Goal: Communication & Community: Answer question/provide support

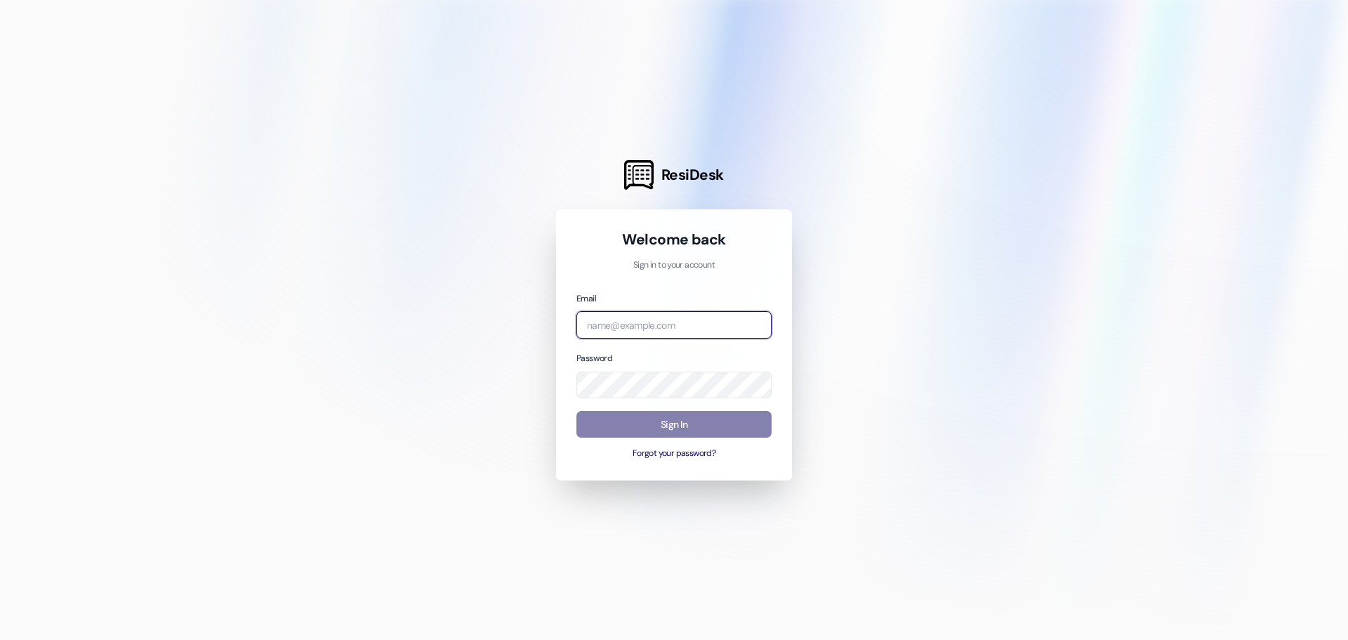
type input "[EMAIL_ADDRESS][DOMAIN_NAME]"
click at [717, 320] on input "[EMAIL_ADDRESS][DOMAIN_NAME]" at bounding box center [674, 324] width 195 height 27
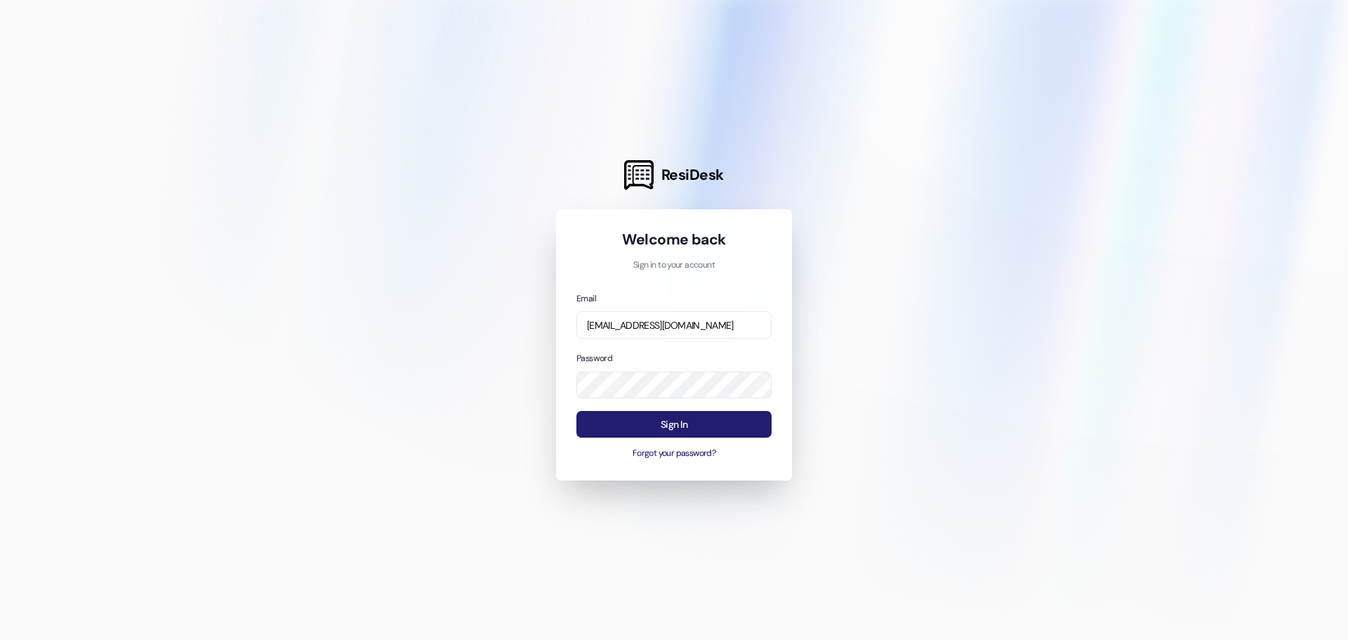
click at [656, 422] on button "Sign In" at bounding box center [674, 424] width 195 height 27
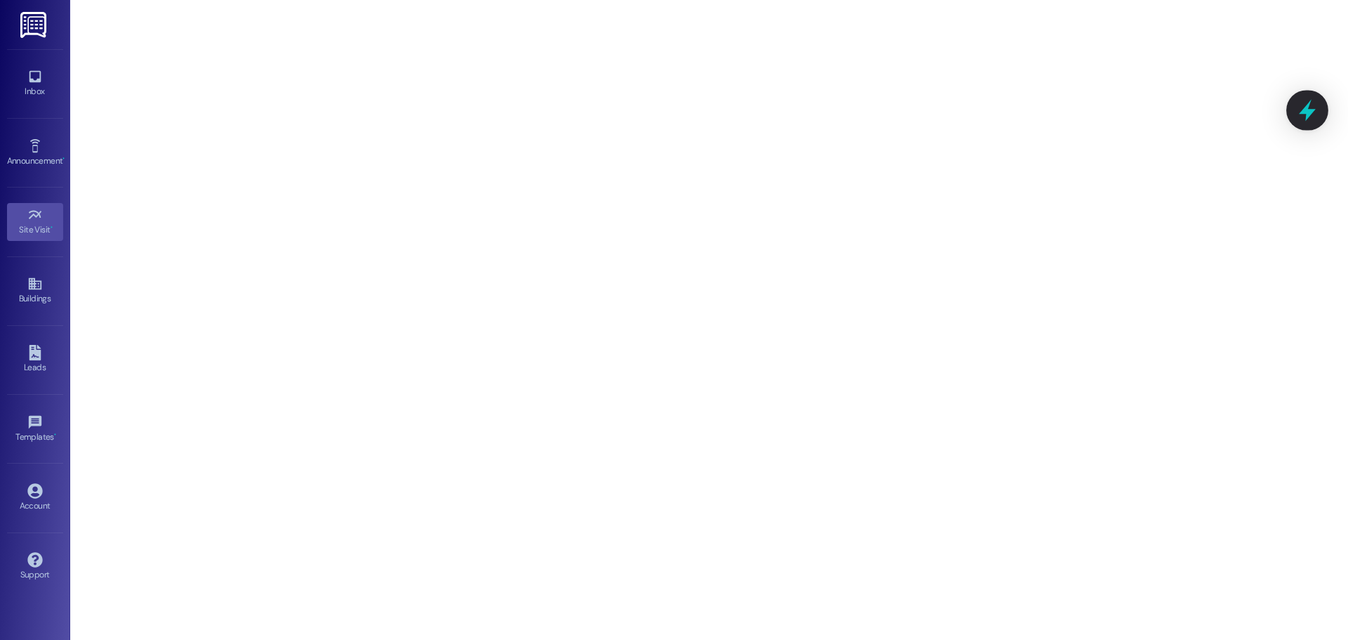
click at [1310, 106] on icon at bounding box center [1308, 110] width 24 height 24
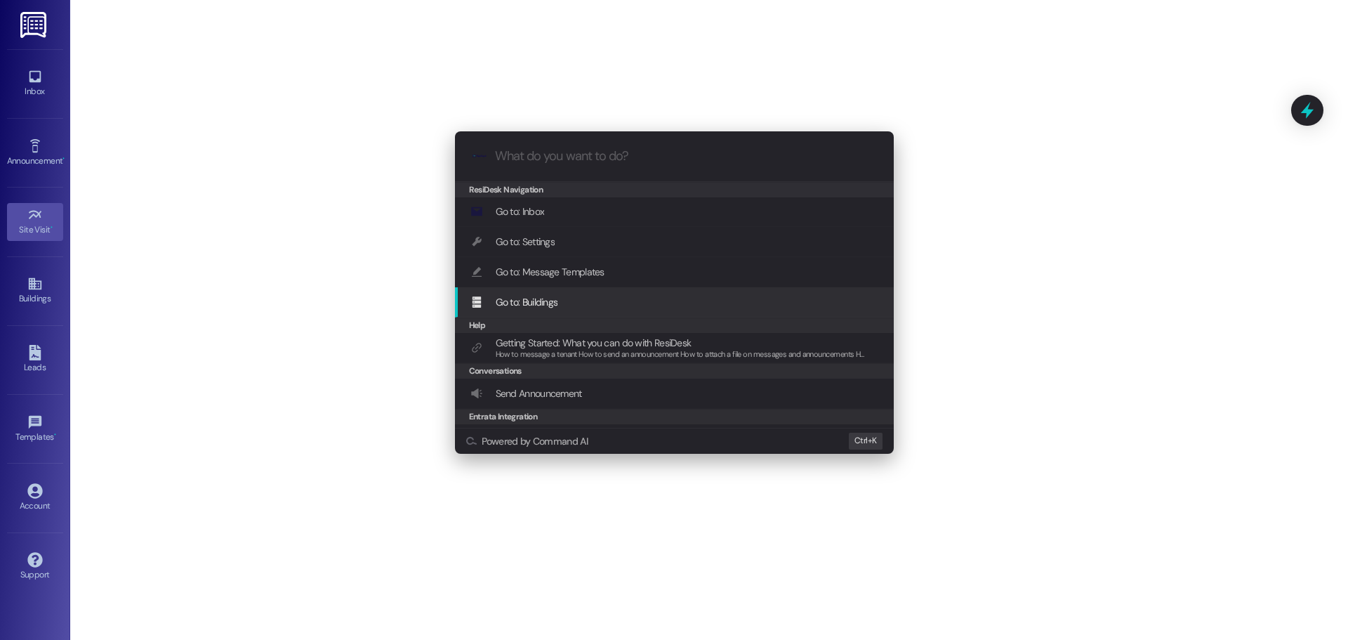
scroll to position [58, 0]
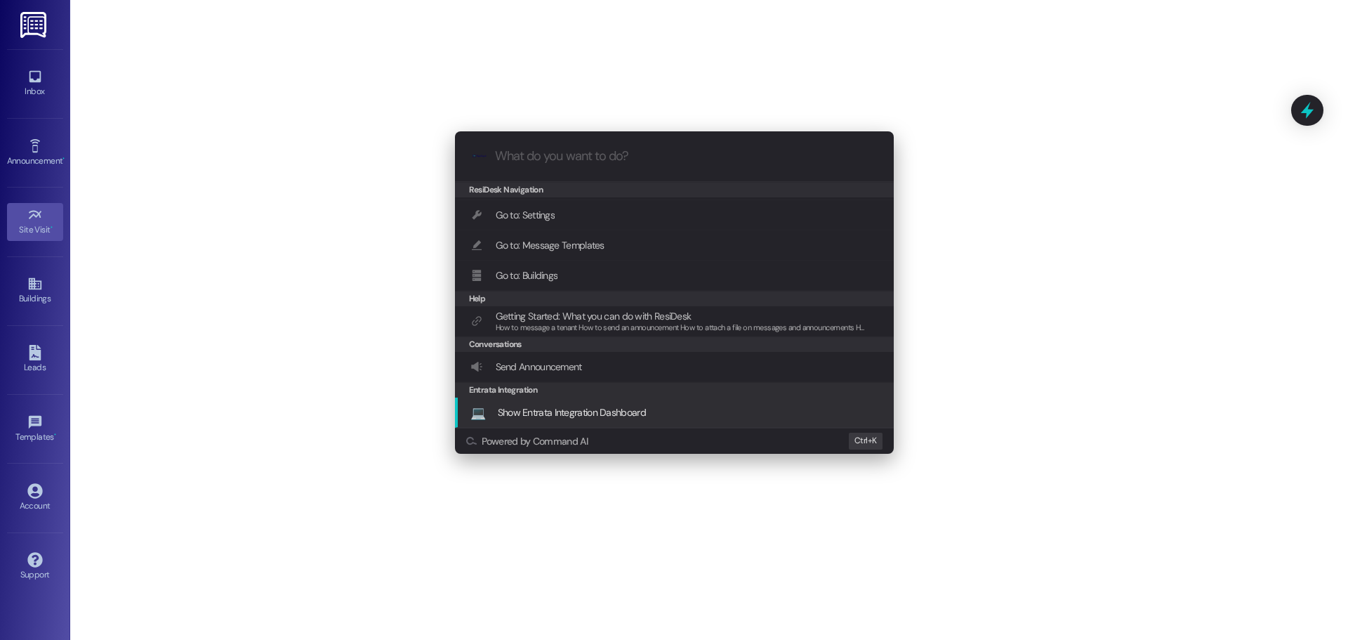
click at [619, 416] on span "Show Entrata Integration Dashboard" at bounding box center [572, 412] width 148 height 13
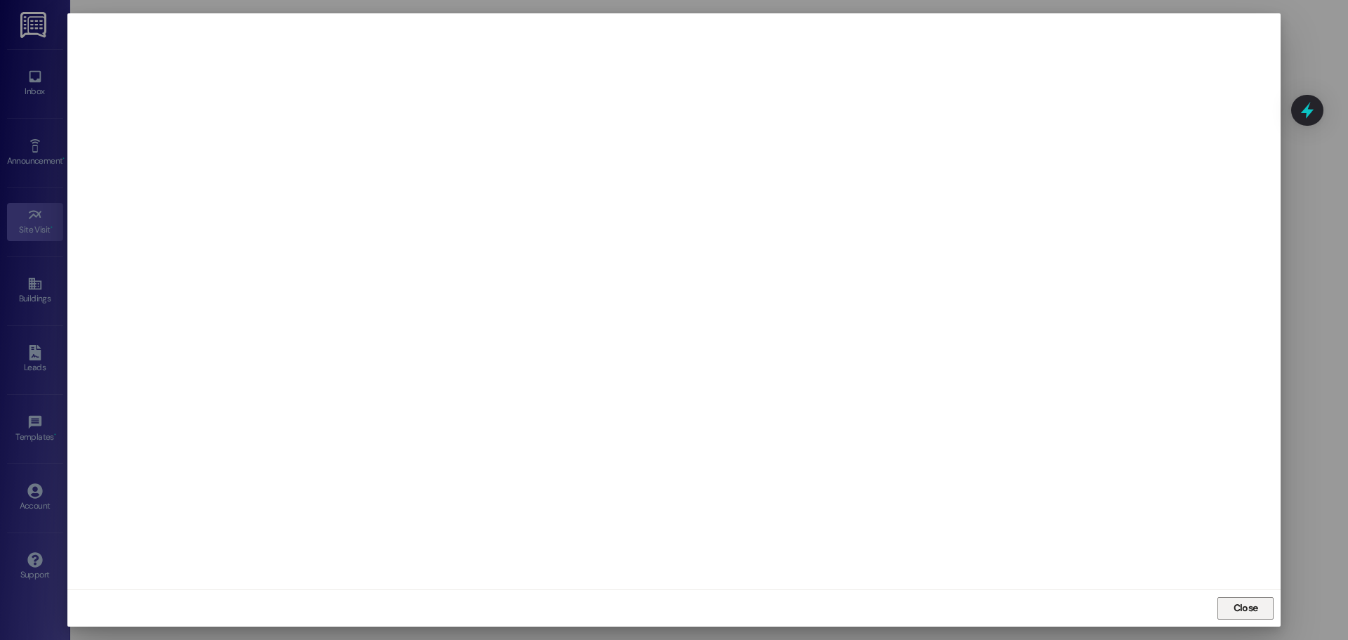
click at [1265, 615] on button "Close" at bounding box center [1246, 608] width 56 height 22
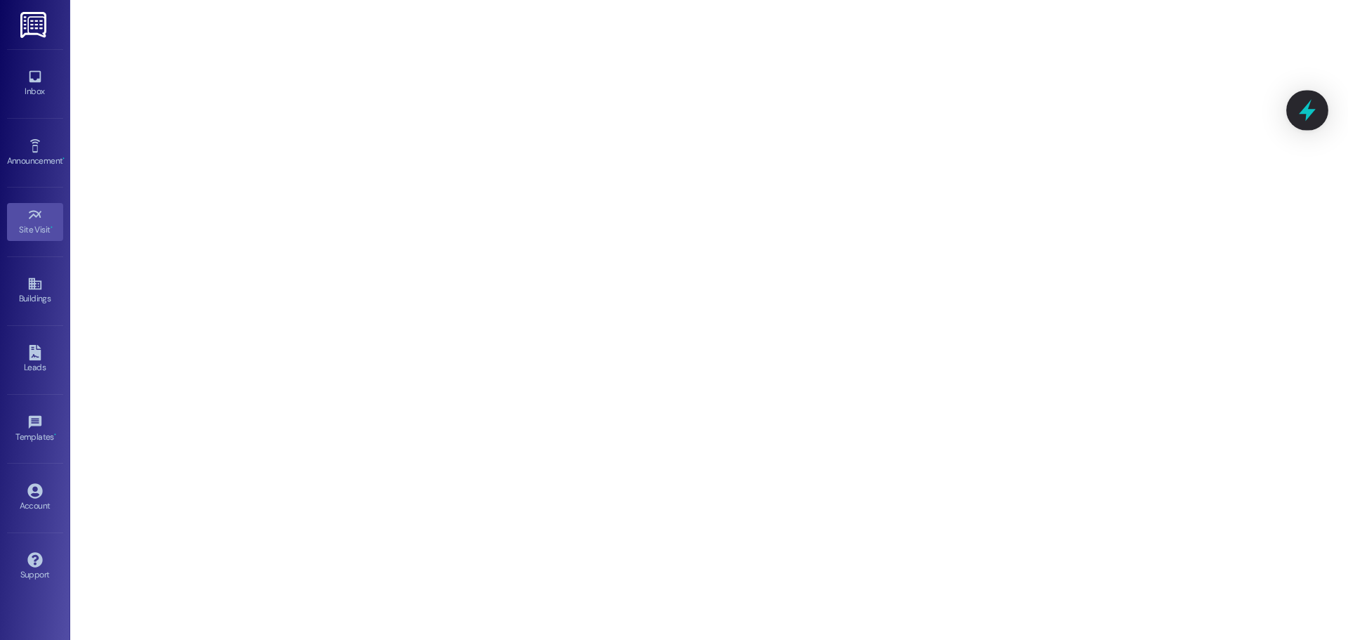
click at [1318, 114] on icon at bounding box center [1308, 110] width 24 height 24
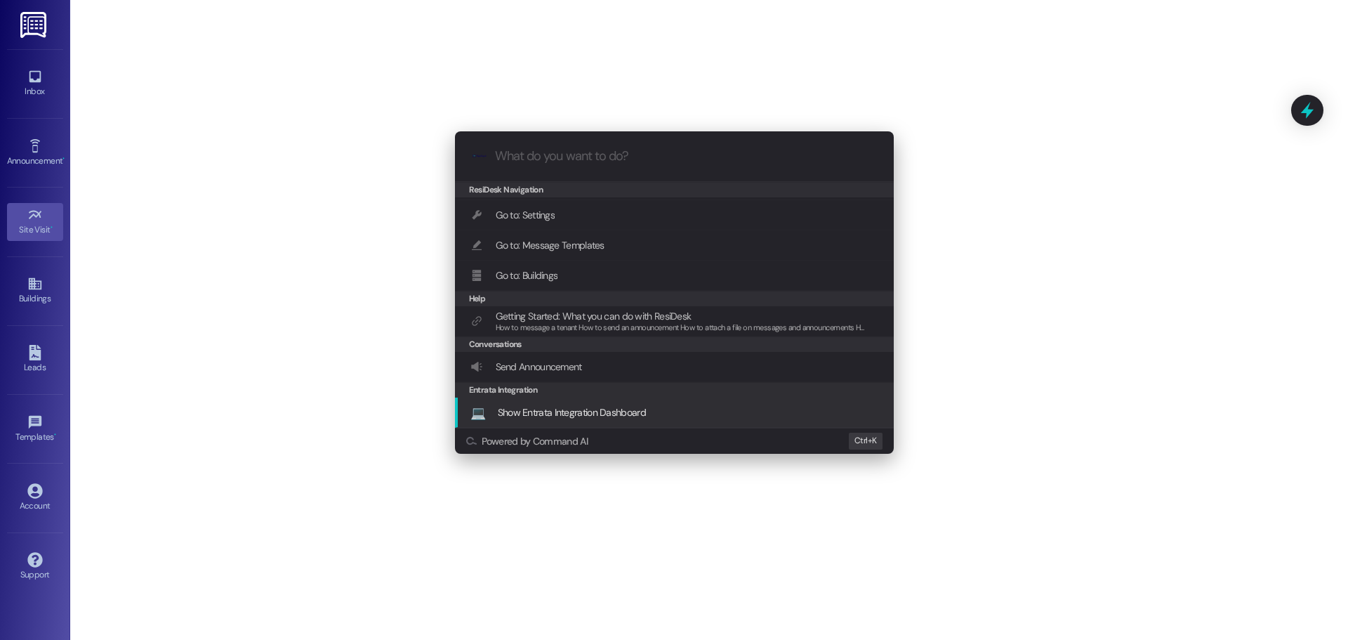
click at [22, 567] on div ".cls-1{fill:#0a055f;}.cls-2{fill:#0cc4c4;} resideskLogoBlueOrange ResiDesk Navi…" at bounding box center [674, 320] width 1348 height 640
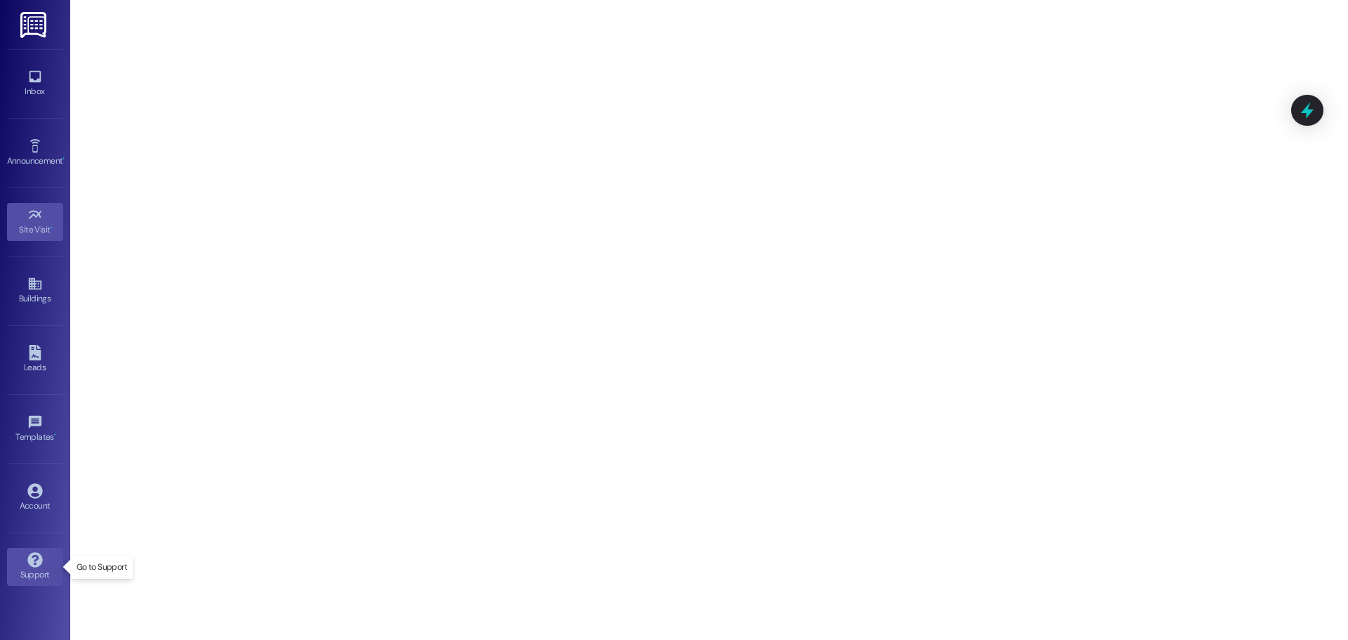
click at [48, 557] on link "Support" at bounding box center [35, 567] width 56 height 38
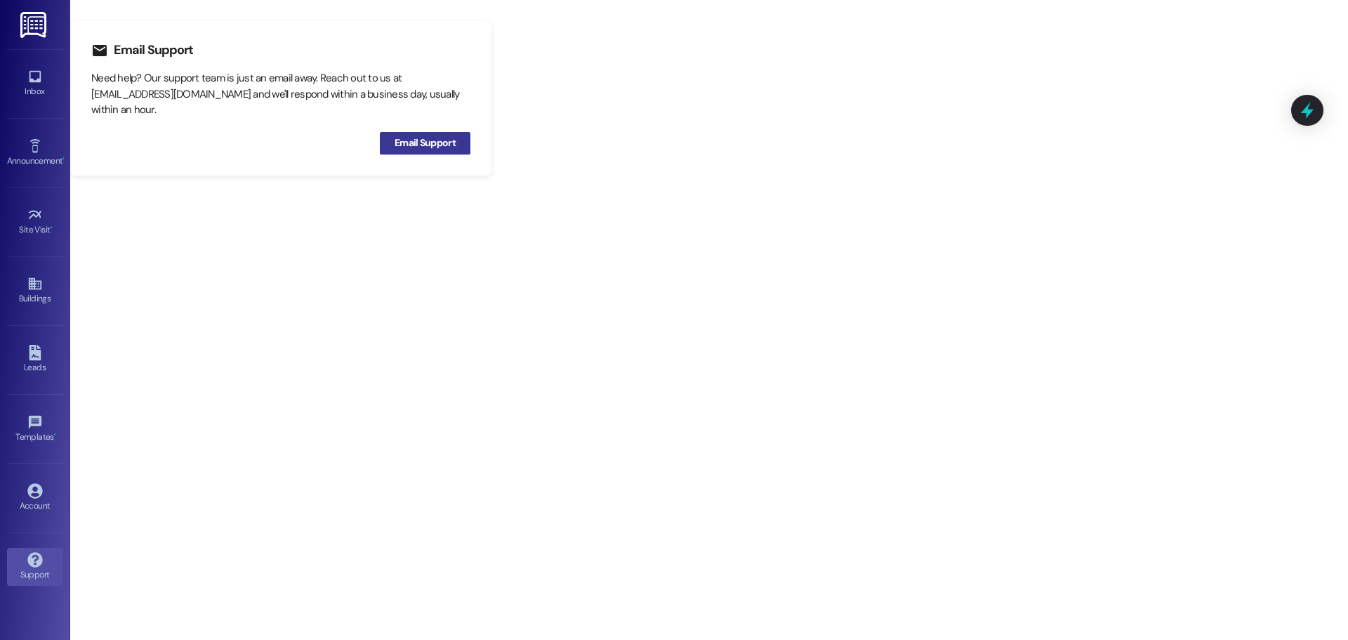
click at [457, 141] on span "Email Support" at bounding box center [425, 143] width 67 height 15
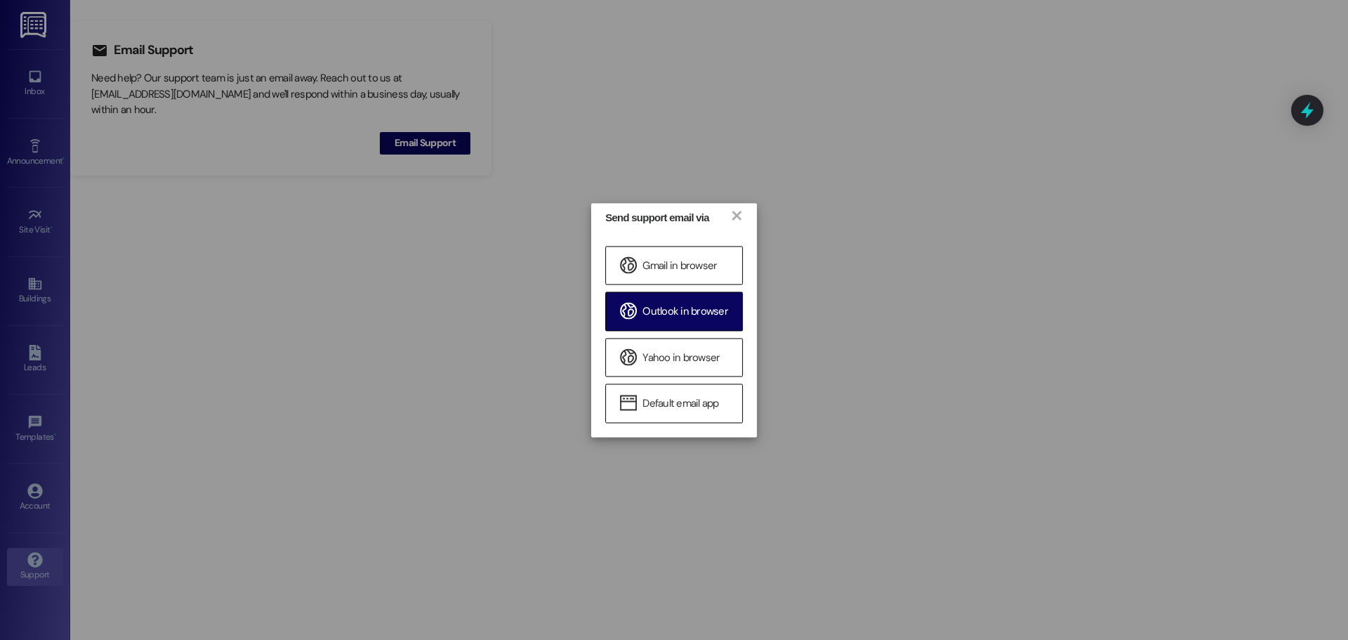
click at [652, 316] on span "Outlook in browser" at bounding box center [686, 312] width 86 height 15
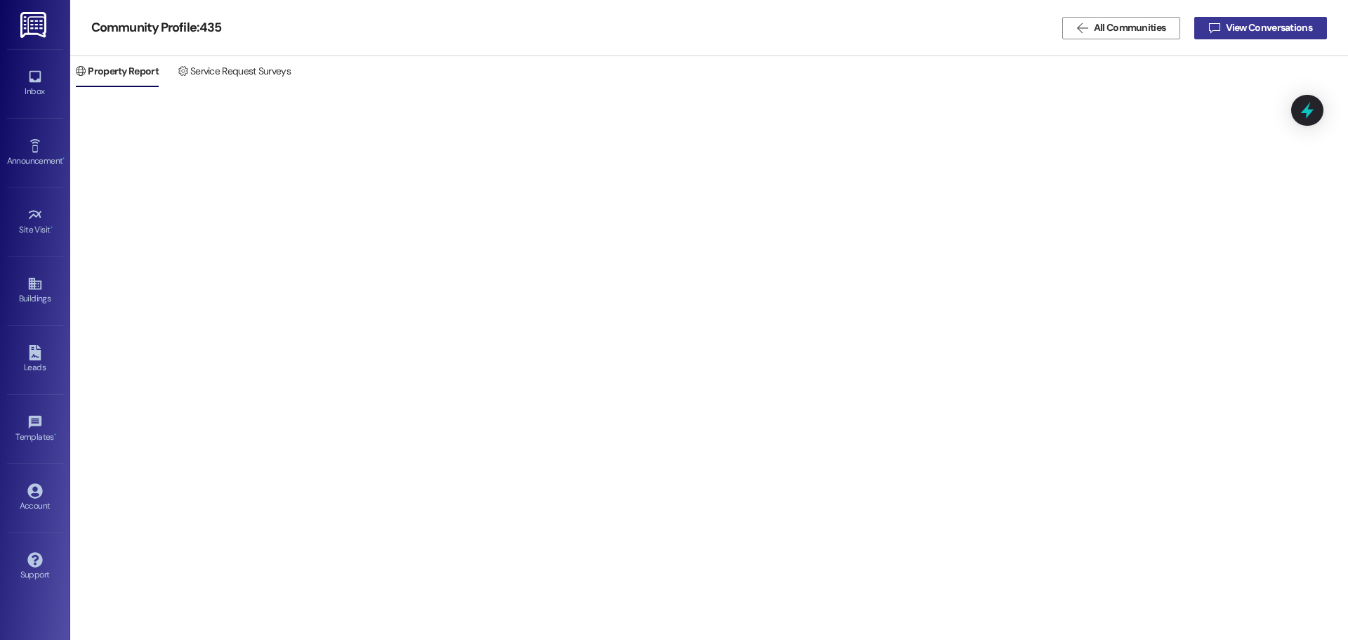
click at [1207, 25] on span " View Conversations" at bounding box center [1261, 27] width 109 height 15
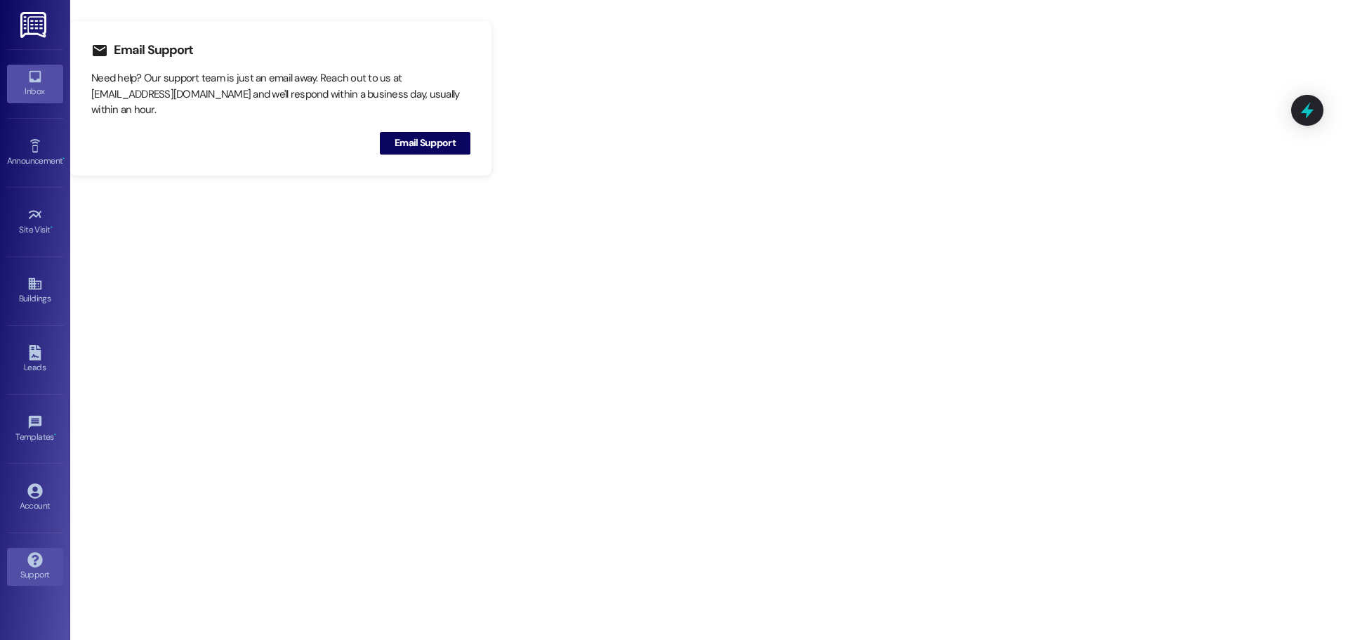
click at [40, 86] on div "Inbox" at bounding box center [35, 91] width 70 height 14
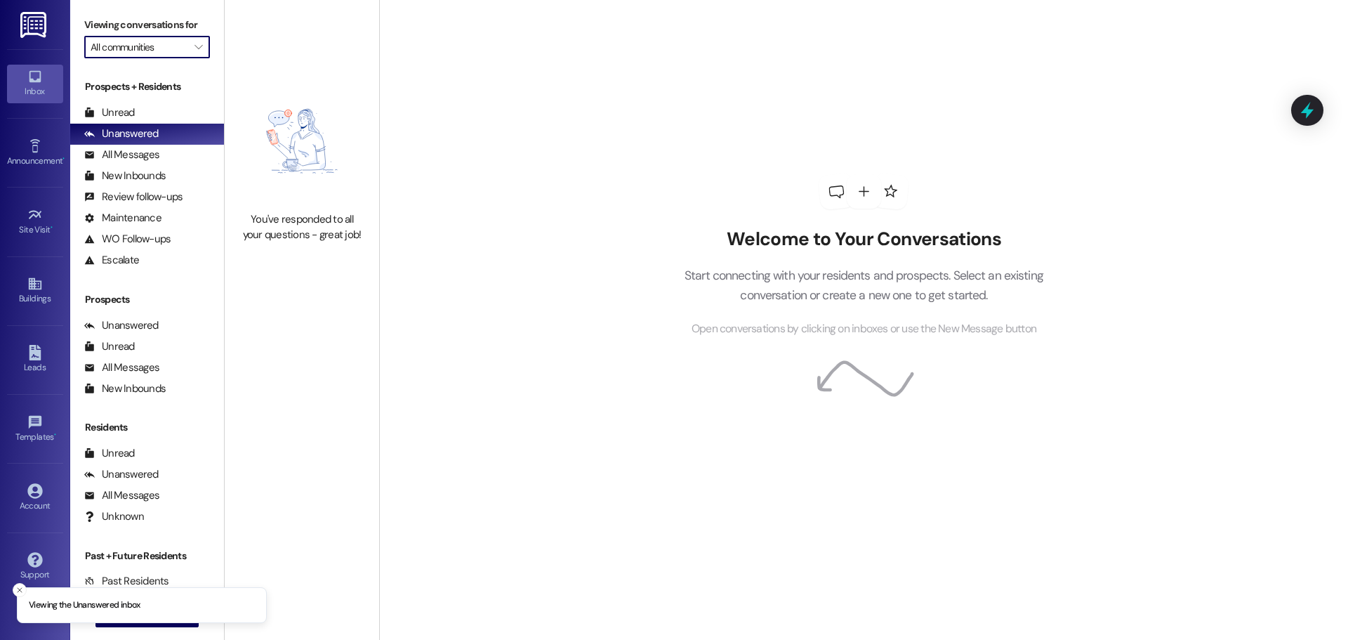
click at [146, 41] on input "All communities" at bounding box center [139, 47] width 97 height 22
click at [192, 41] on span "" at bounding box center [198, 47] width 13 height 22
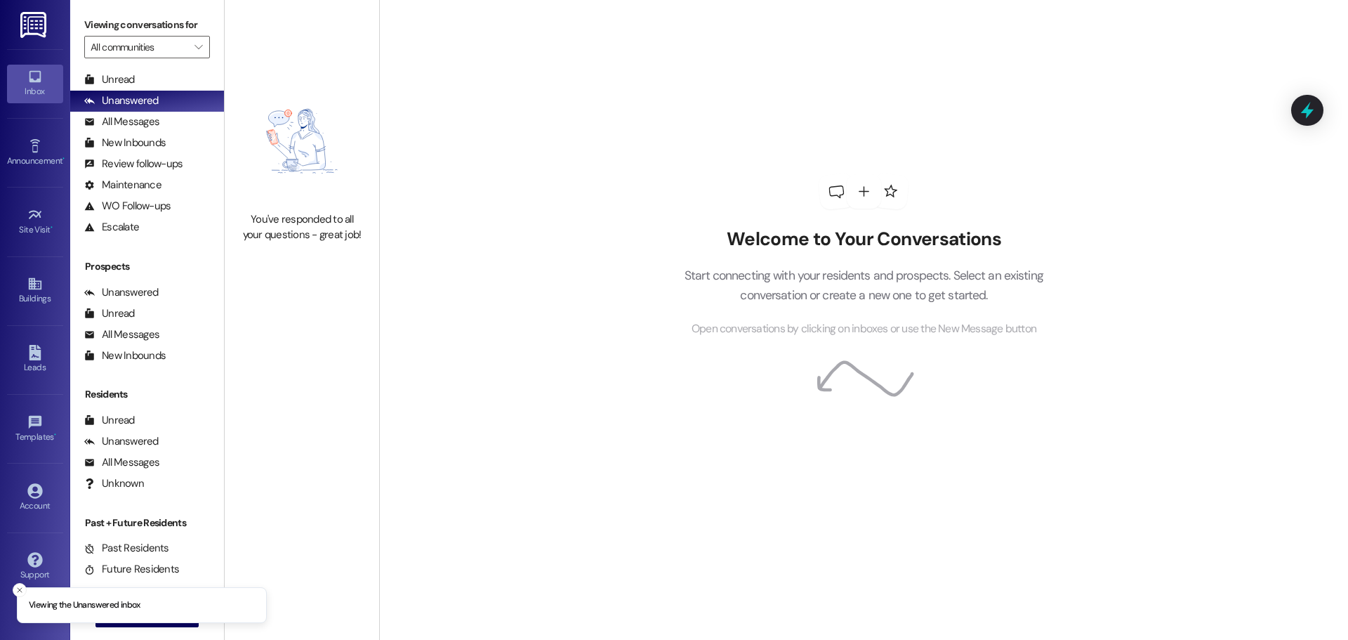
scroll to position [50, 0]
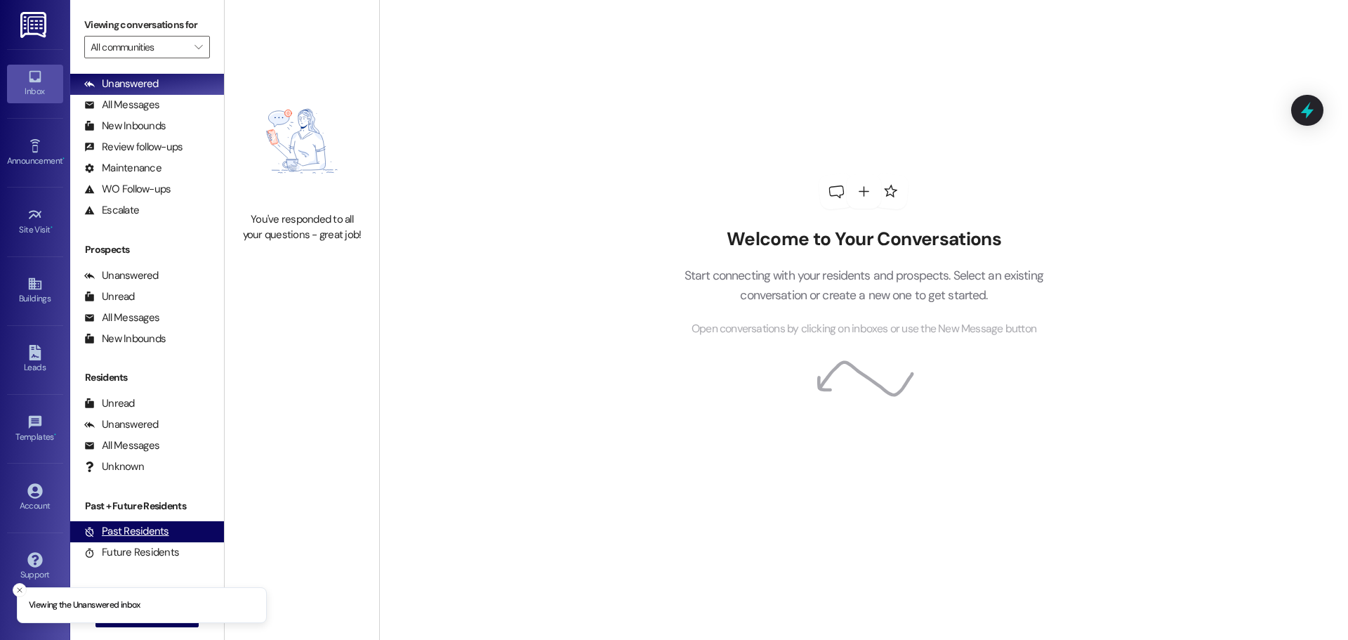
click at [162, 530] on div "Past Residents" at bounding box center [126, 531] width 85 height 15
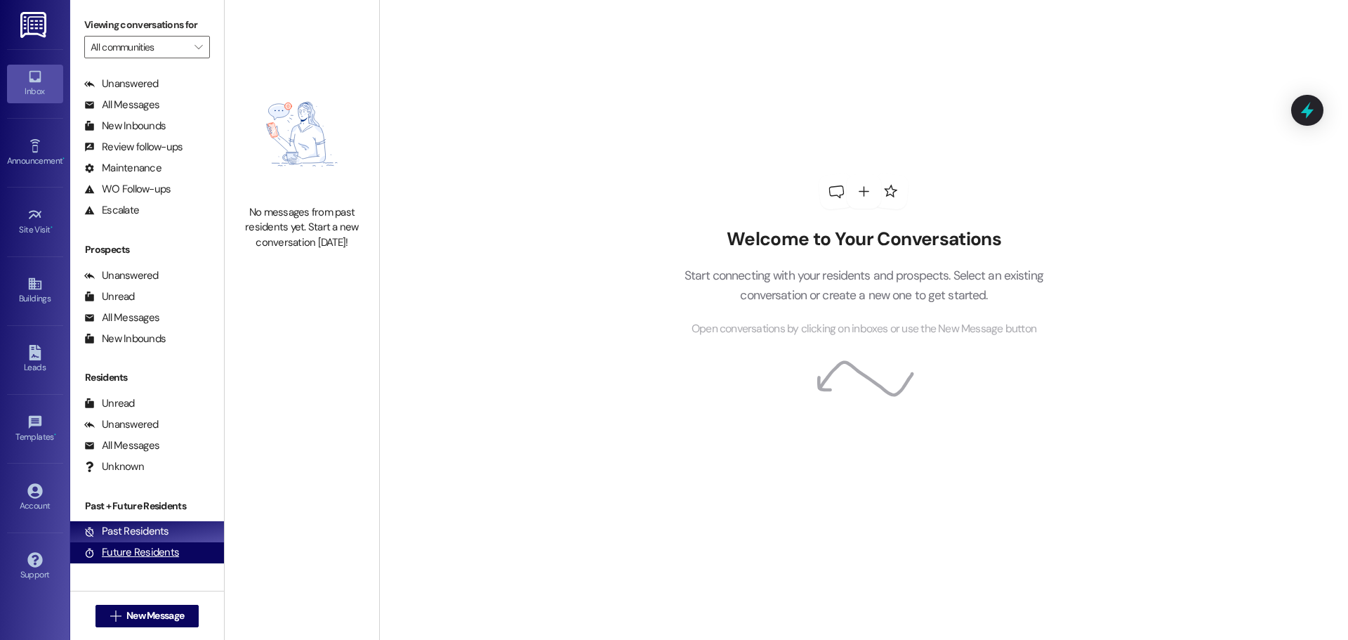
click at [141, 558] on div "Future Residents" at bounding box center [131, 552] width 95 height 15
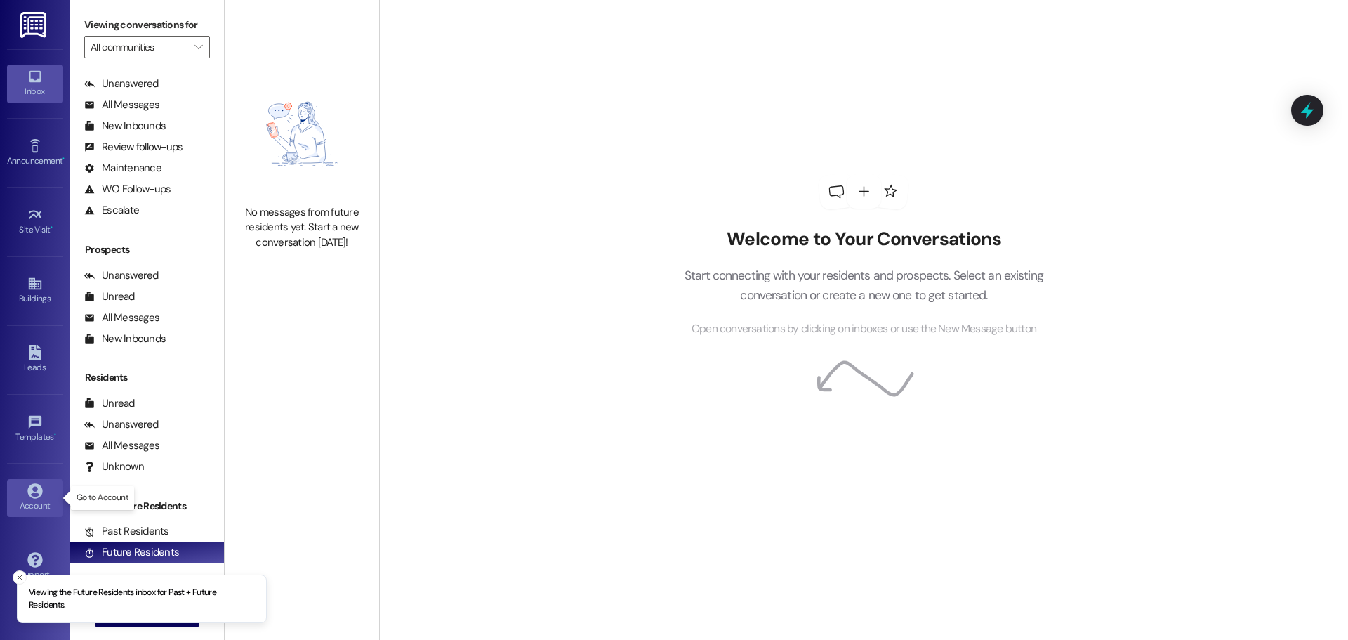
click at [34, 492] on icon at bounding box center [34, 490] width 15 height 15
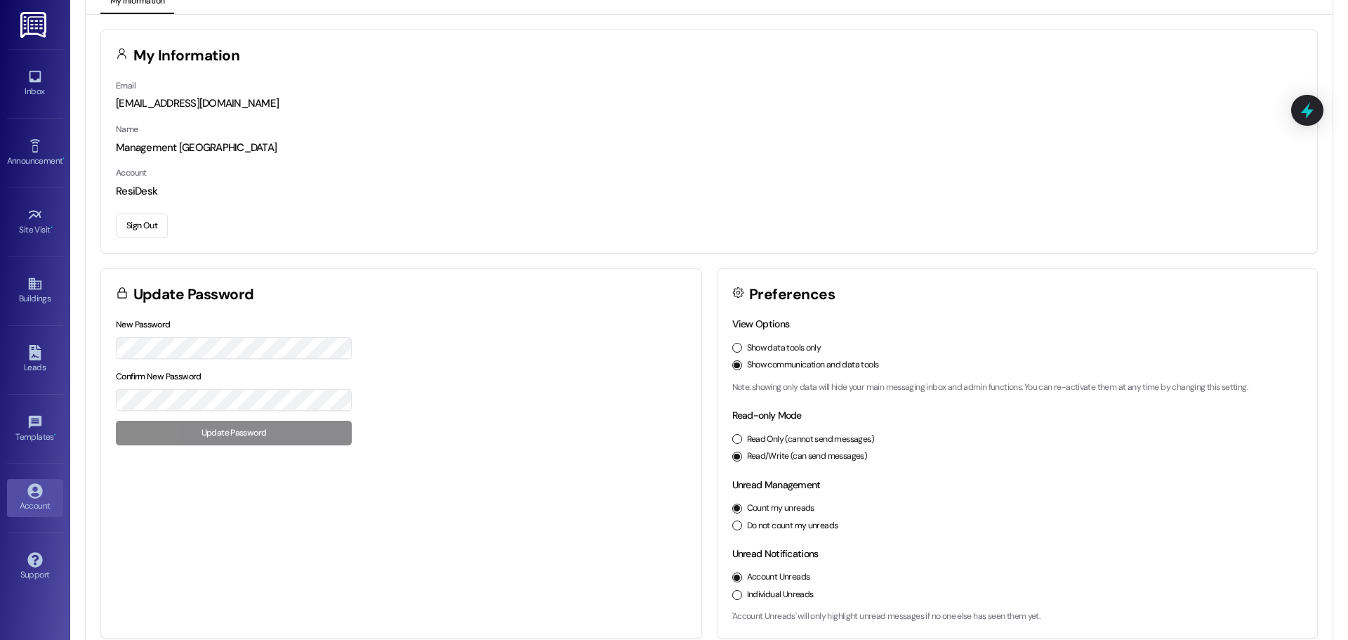
scroll to position [39, 0]
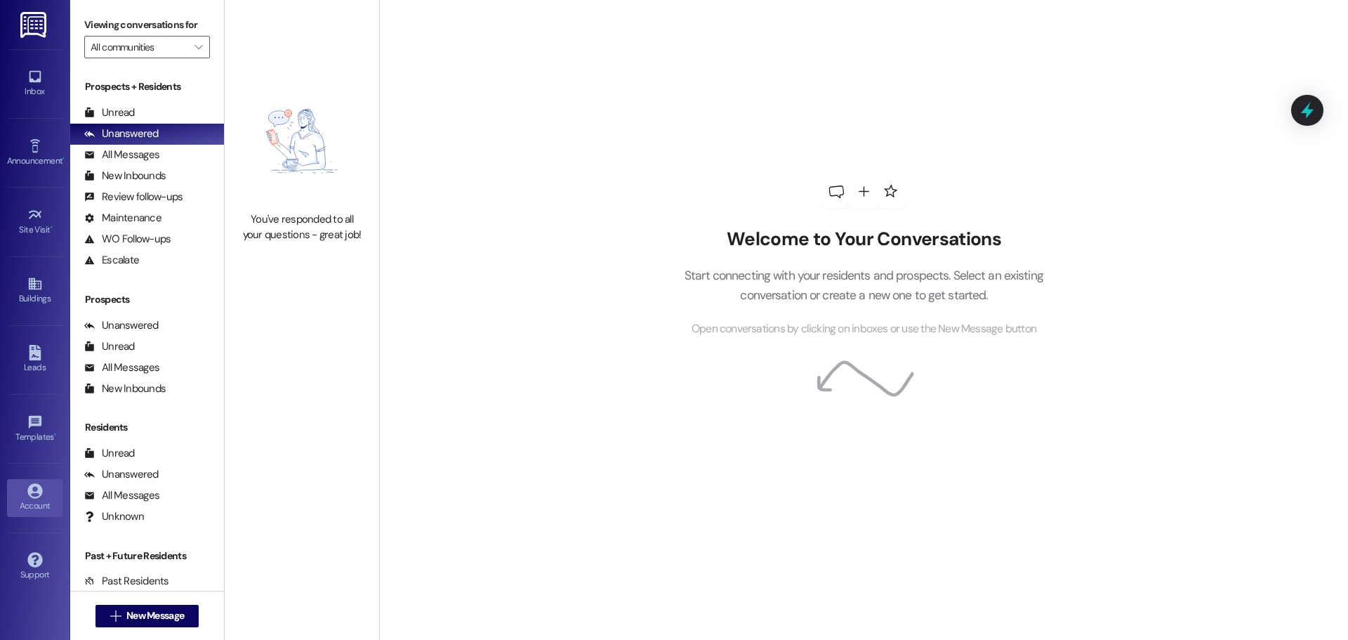
click at [26, 499] on div "Account" at bounding box center [35, 506] width 70 height 14
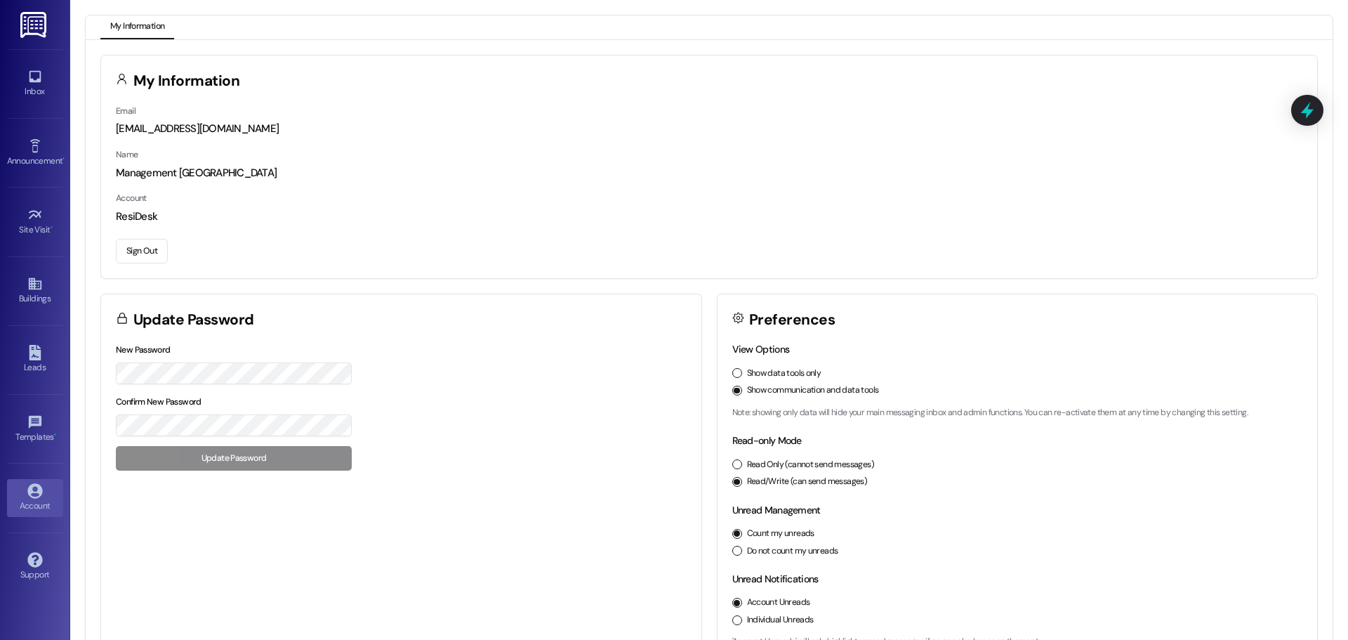
click at [157, 253] on button "Sign Out" at bounding box center [142, 251] width 52 height 25
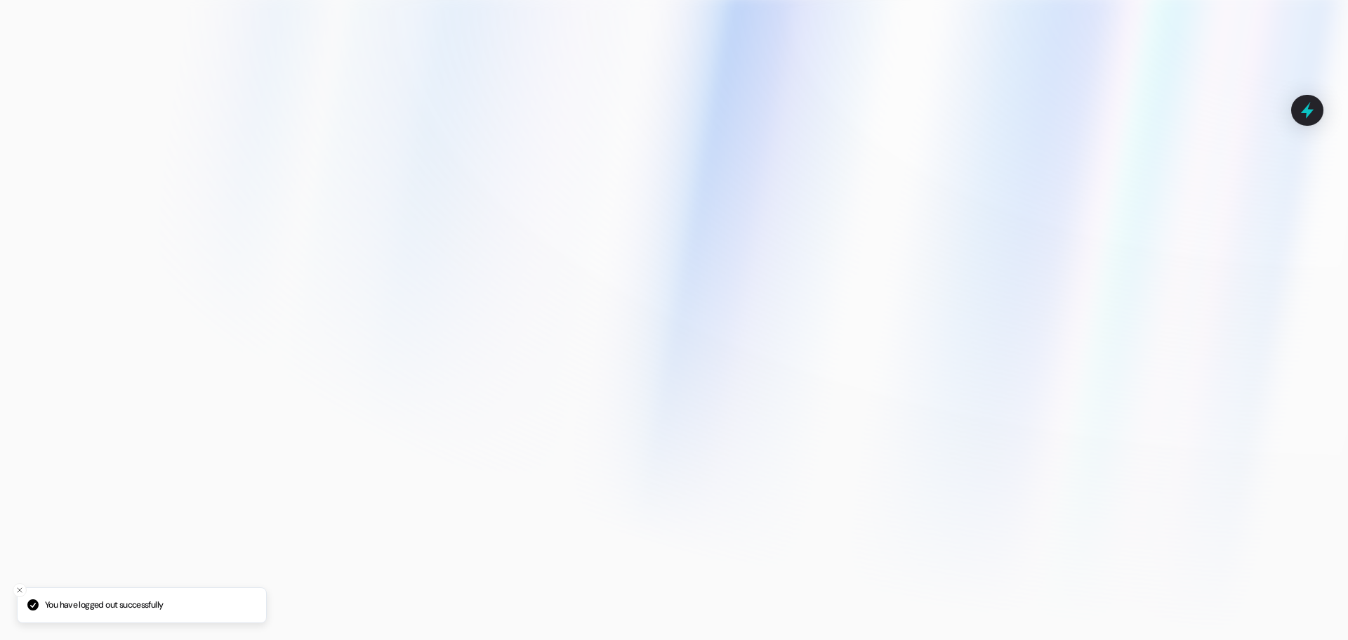
type input "[EMAIL_ADDRESS][DOMAIN_NAME]"
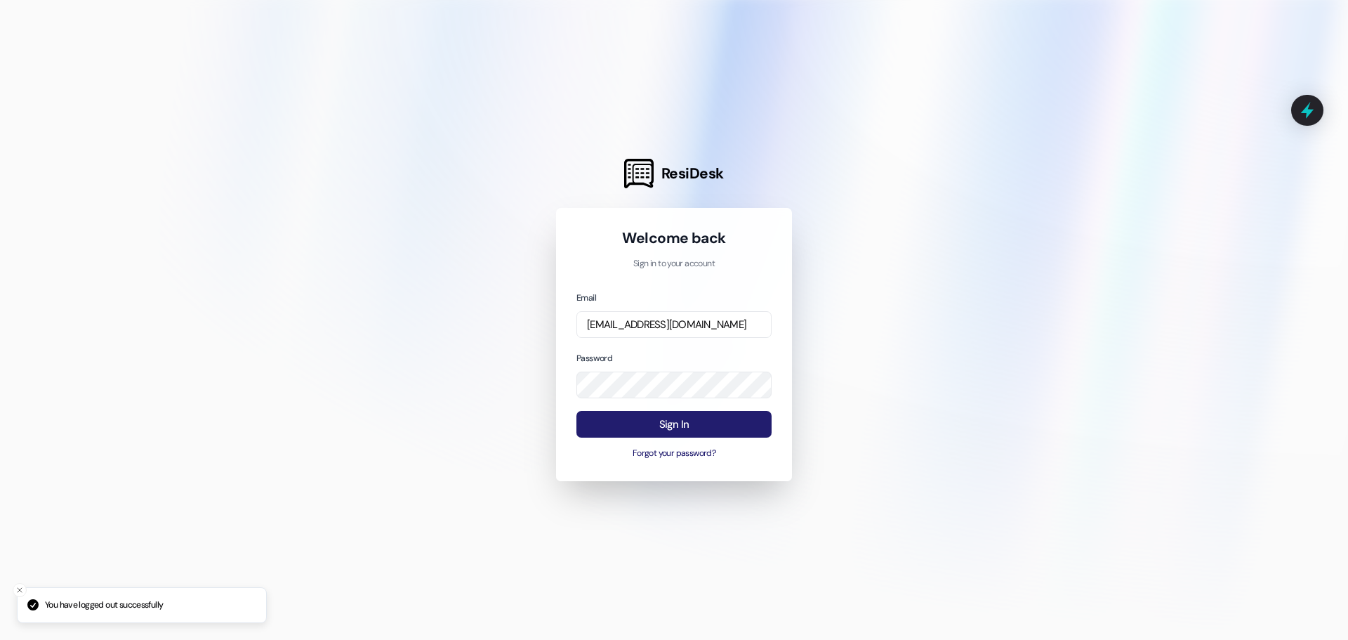
click at [665, 426] on button "Sign In" at bounding box center [674, 424] width 195 height 27
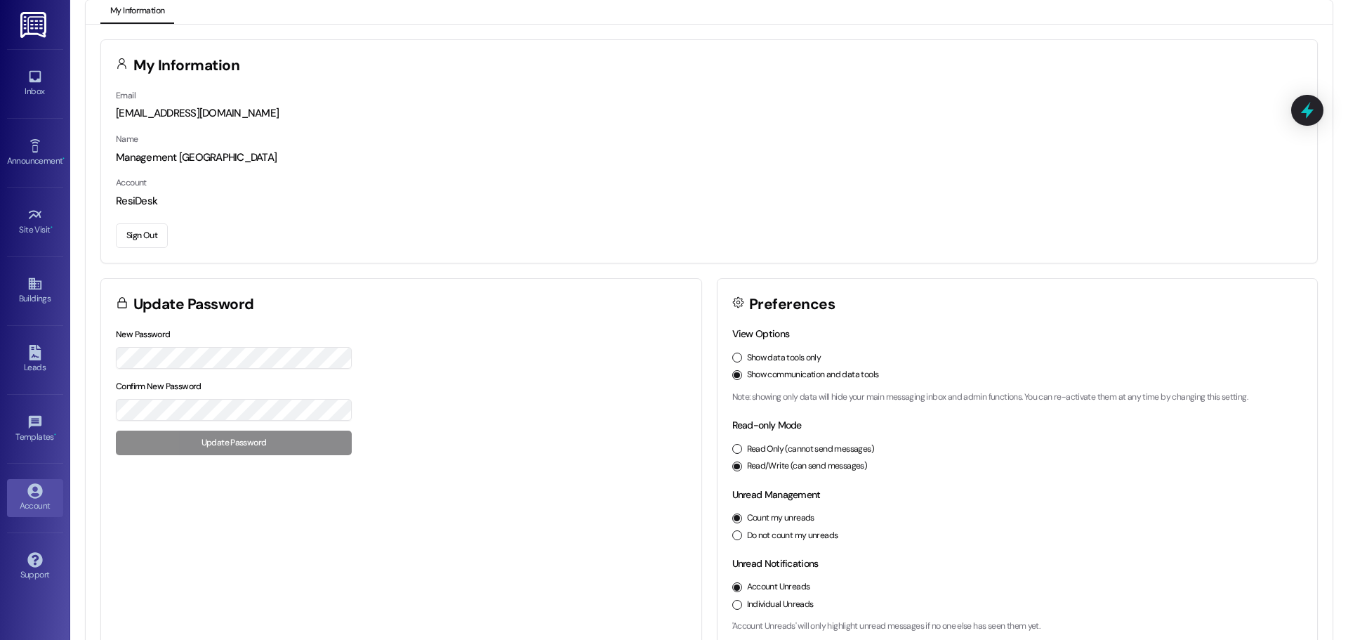
scroll to position [39, 0]
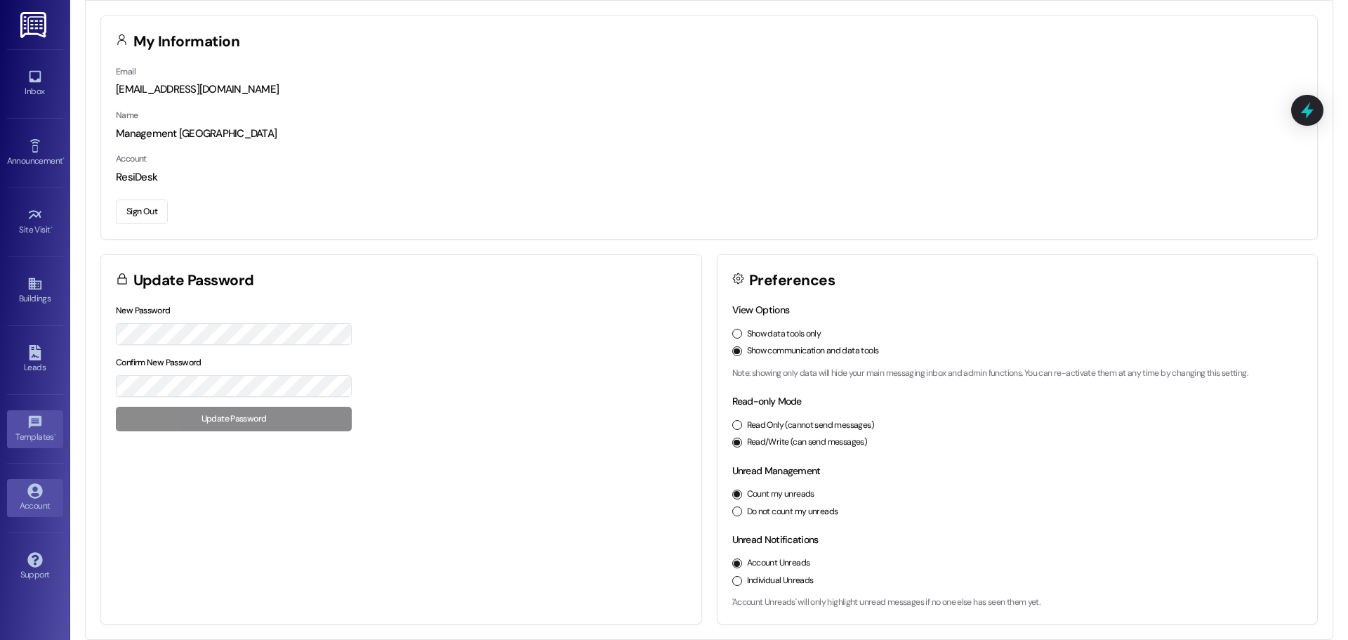
click at [25, 432] on div "Templates •" at bounding box center [35, 437] width 70 height 14
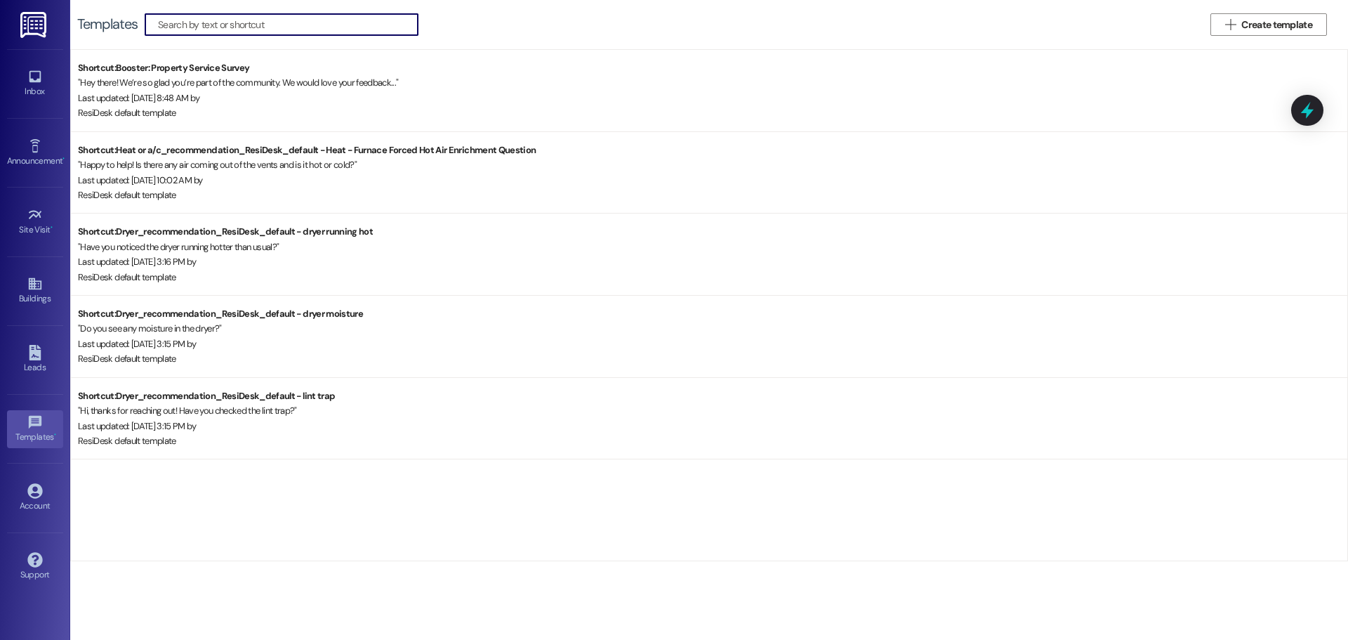
click at [28, 395] on div "Templates • Go to Templates" at bounding box center [35, 428] width 56 height 69
click at [37, 342] on link "Leads" at bounding box center [35, 360] width 56 height 38
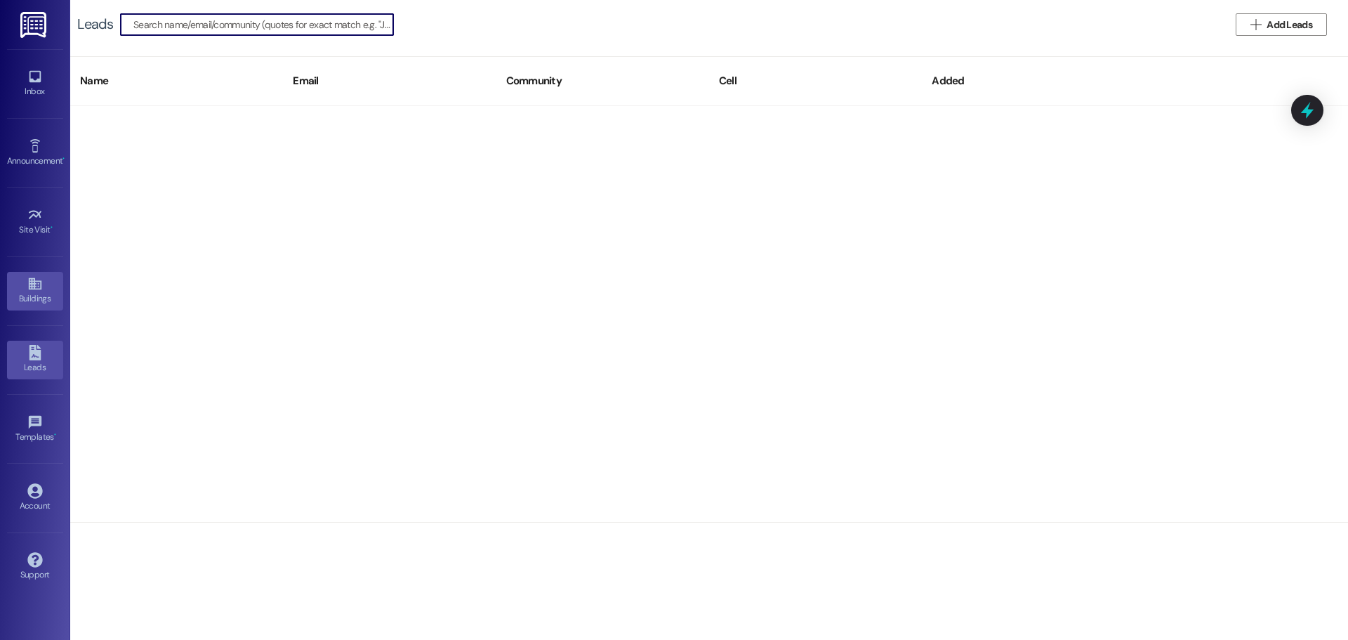
click at [37, 288] on icon at bounding box center [34, 283] width 15 height 15
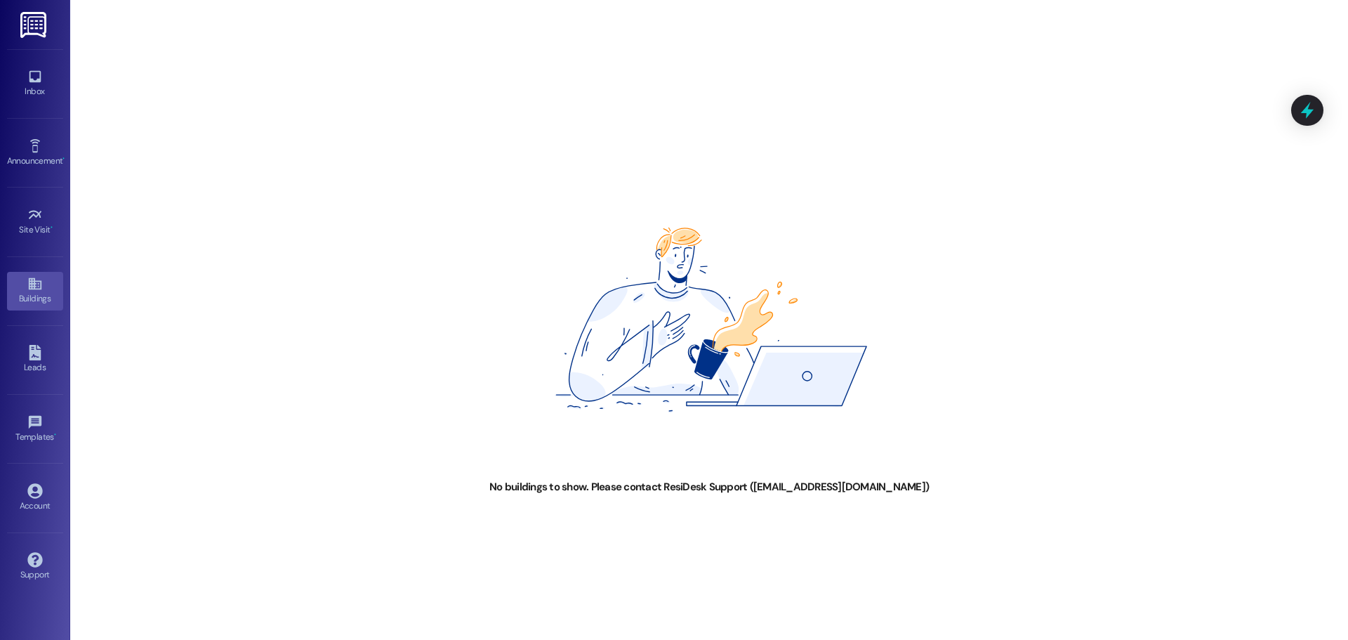
click at [44, 244] on div "Site Visit • Go to Site Visit" at bounding box center [35, 221] width 56 height 69
click at [40, 198] on div "Site Visit • Go to Site Visit" at bounding box center [35, 221] width 56 height 69
click at [36, 214] on icon at bounding box center [34, 214] width 15 height 15
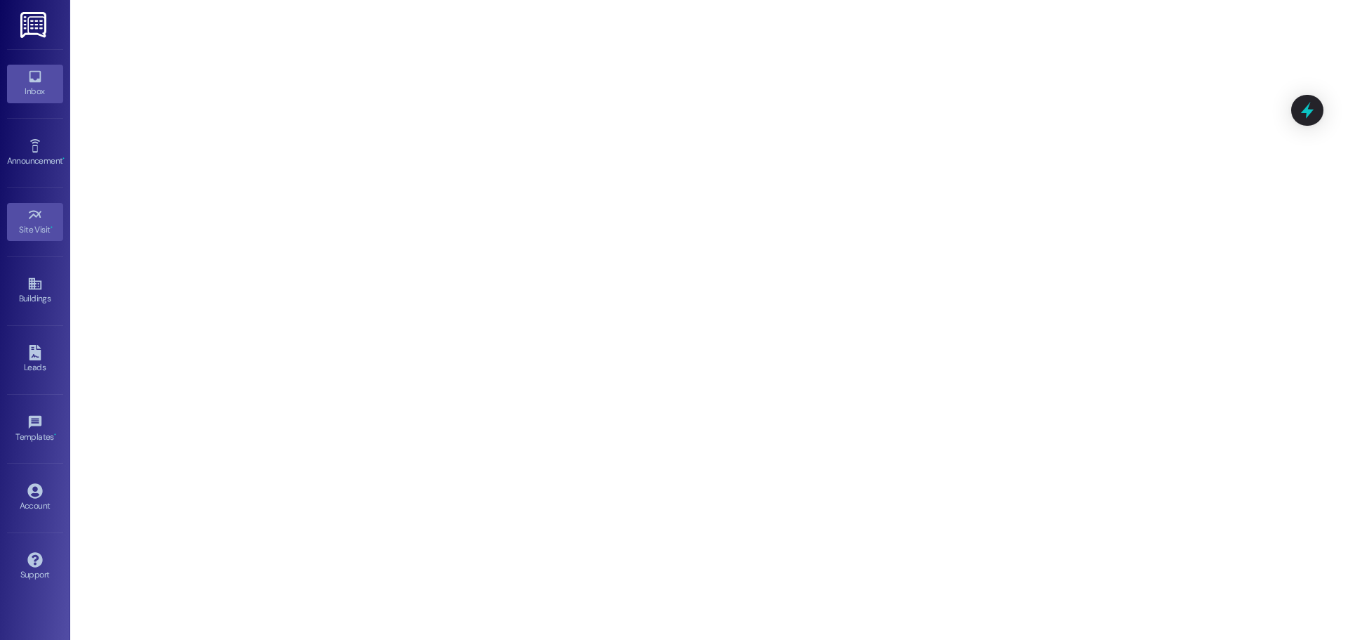
click at [38, 81] on icon at bounding box center [35, 77] width 12 height 12
